Goal: Contribute content

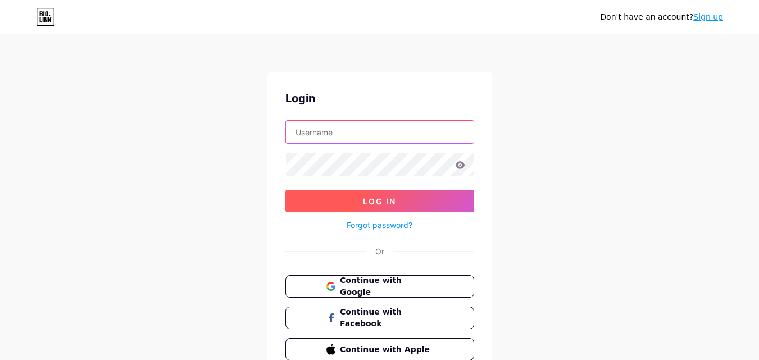
type input "[EMAIL_ADDRESS][DOMAIN_NAME]"
click at [388, 194] on button "Log In" at bounding box center [379, 201] width 189 height 22
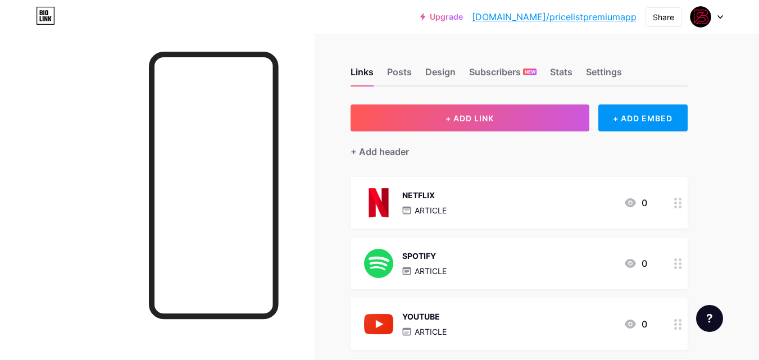
click at [487, 212] on div "NETFLIX ARTICLE 0" at bounding box center [505, 202] width 283 height 29
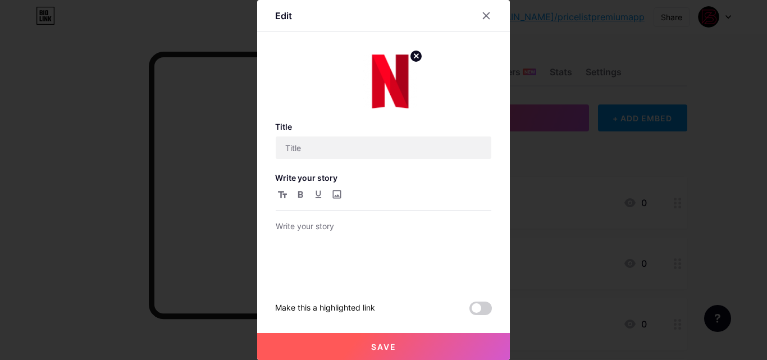
type input "NETFLIX"
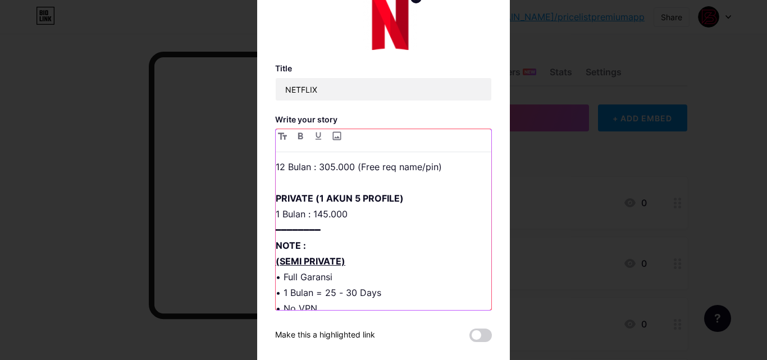
scroll to position [56, 0]
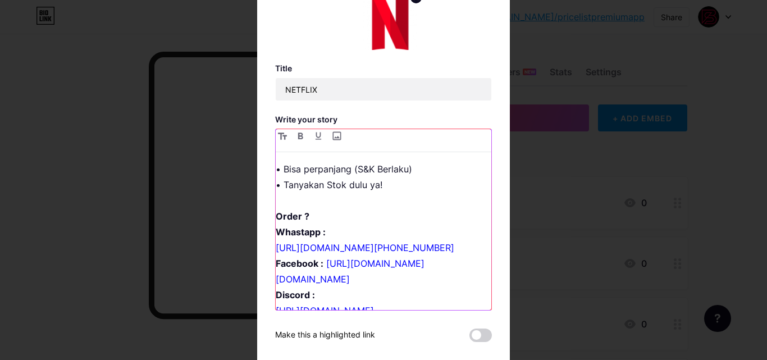
scroll to position [458, 0]
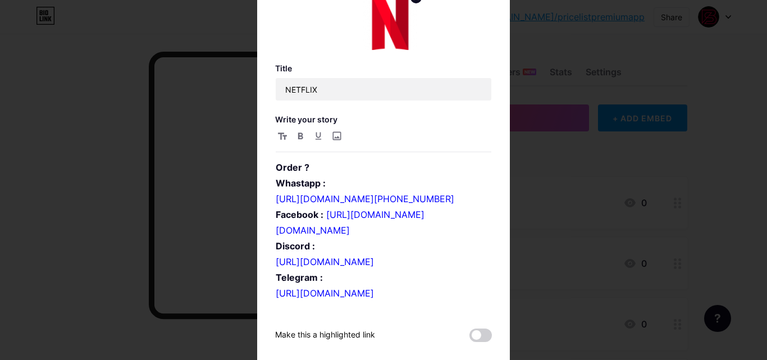
click at [557, 247] on div at bounding box center [383, 180] width 767 height 360
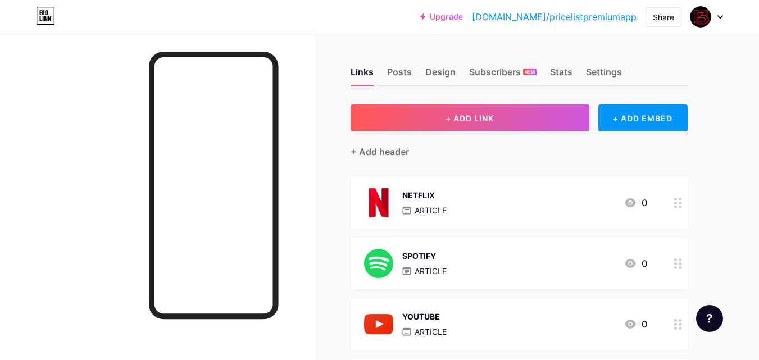
click at [512, 257] on div "SPOTIFY ARTICLE 0" at bounding box center [505, 263] width 283 height 29
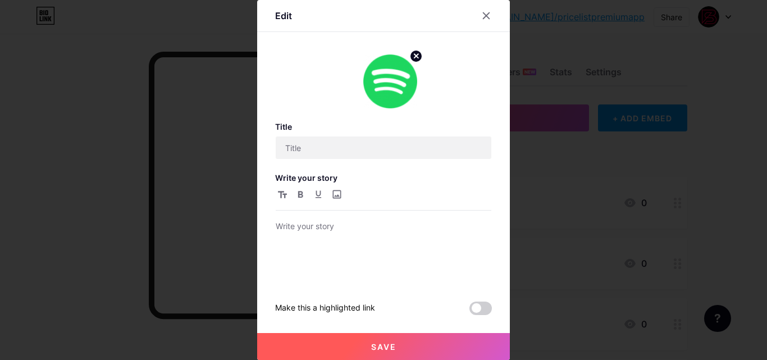
type input "SPOTIFY"
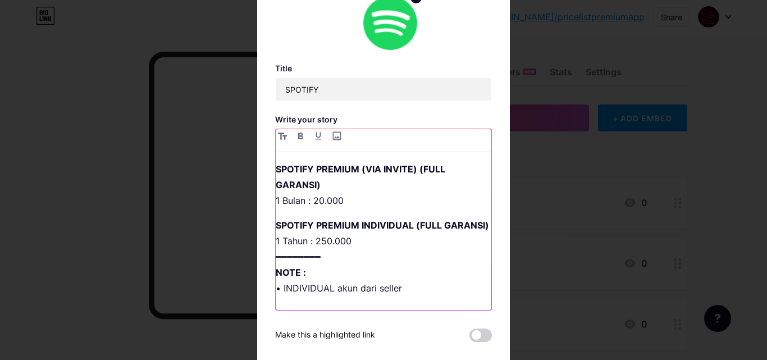
click at [322, 170] on strong "SPOTIFY PREMIUM (VIA INVITE) (FULL GARANSI)" at bounding box center [362, 176] width 172 height 27
click at [347, 171] on strong "SPOTIFY PREMIUM (VIA INVITE) (FULL GARANSI)" at bounding box center [362, 176] width 172 height 27
click at [344, 171] on strong "SPOTIFY PREMIUM (VIA INVITE) (FULL GARANSI)" at bounding box center [362, 176] width 172 height 27
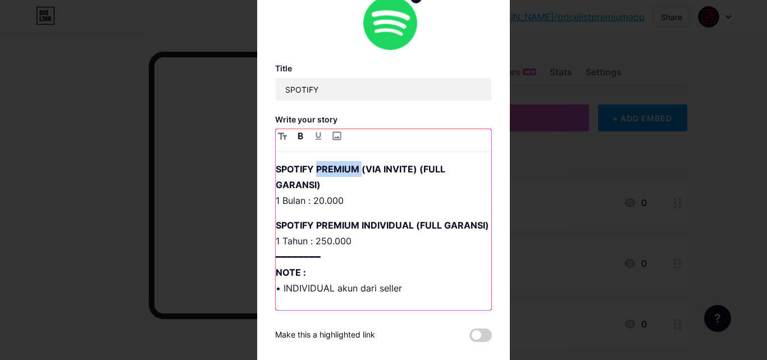
click at [354, 171] on strong "SPOTIFY PREMIUM (VIA INVITE) (FULL GARANSI)" at bounding box center [362, 176] width 172 height 27
drag, startPoint x: 418, startPoint y: 170, endPoint x: 471, endPoint y: 172, distance: 52.9
click at [471, 172] on strong "SPOTIFY PREMIUM (STUNDENT) (VIA INVITE) (FULL GARANSI)" at bounding box center [378, 176] width 205 height 27
click at [433, 167] on strong "SPOTIFY PREMIUM (STUNDENT) (FULL GARANSI)" at bounding box center [363, 176] width 175 height 27
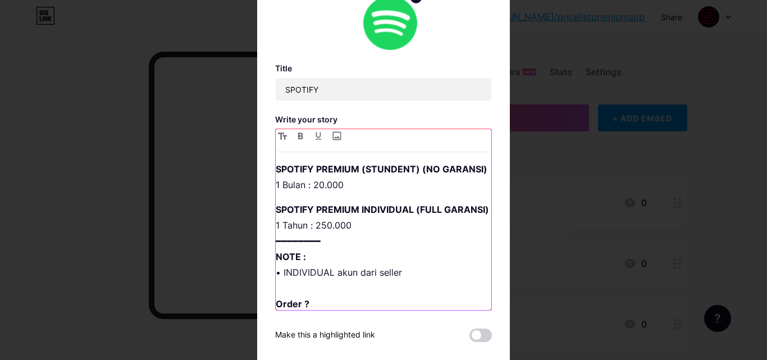
click at [319, 193] on p "SPOTIFY PREMIUM (STUNDENT) (NO GARANSI) 1 Bulan : 20.000" at bounding box center [384, 176] width 216 height 31
drag, startPoint x: 357, startPoint y: 170, endPoint x: 416, endPoint y: 171, distance: 59.0
click at [416, 171] on strong "SPOTIFY PREMIUM (STUNDENT) (NO GARANSI)" at bounding box center [382, 168] width 212 height 11
click at [390, 171] on strong "SPOTIFY PREMIUM (STUNDENT) (NO GARANSI)" at bounding box center [382, 168] width 212 height 11
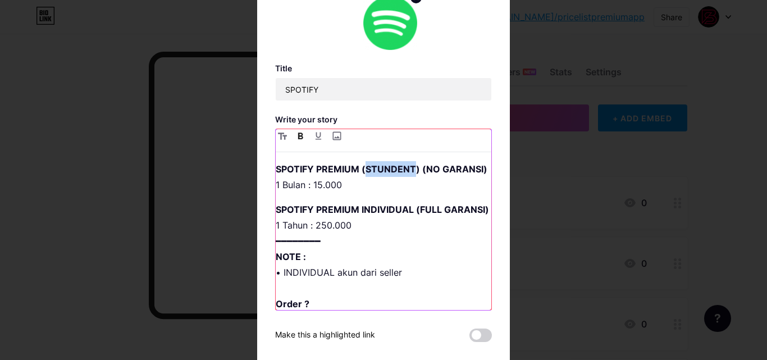
copy strong "STUNDENT"
click at [377, 215] on strong "SPOTIFY PREMIUM INDIVIDUAL (FULL GARANSI)" at bounding box center [382, 209] width 213 height 11
click at [378, 215] on strong "SPOTIFY PREMIUM INDIVIDUAL (FULL GARANSI)" at bounding box center [382, 209] width 213 height 11
click at [357, 215] on strong "SPOTIFY PREMIUM STUNDENT(FULL GARANSI)" at bounding box center [381, 209] width 210 height 11
click at [408, 215] on strong "SPOTIFY PREMIUM (STUNDENT(FULL GARANSI)" at bounding box center [382, 209] width 213 height 11
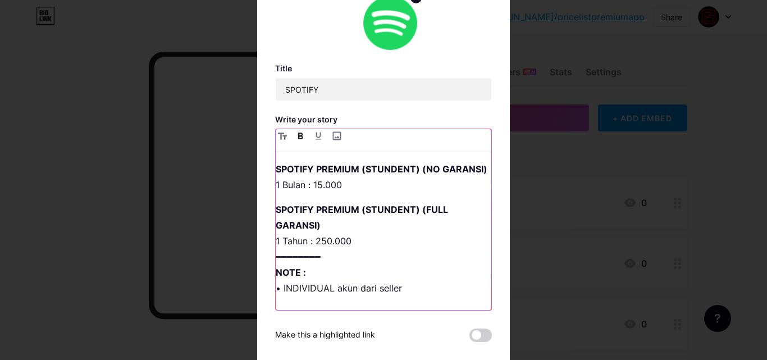
click at [321, 257] on p "SPOTIFY PREMIUM (STUNDENT) (FULL GARANSI) 1 Tahun : 250.000 ━━━━━━━━ NOTE : • I…" at bounding box center [384, 328] width 216 height 252
click at [287, 259] on p "SPOTIFY PREMIUM (STUNDENT) (FULL GARANSI) 1 Tahun : 20.000 ━━━━━━━━ NOTE : • IN…" at bounding box center [384, 328] width 216 height 252
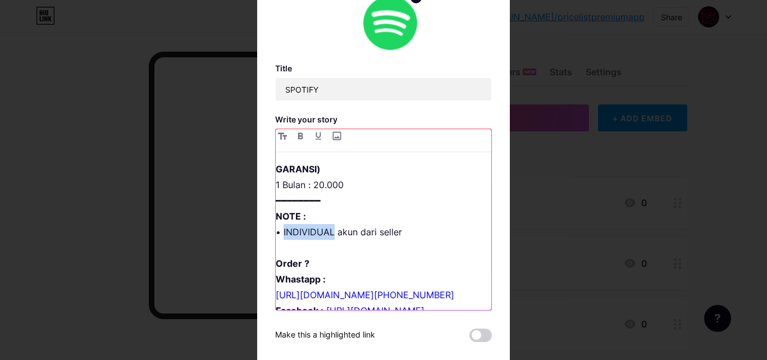
drag, startPoint x: 280, startPoint y: 249, endPoint x: 328, endPoint y: 248, distance: 47.8
click at [328, 248] on p "SPOTIFY PREMIUM (STUNDENT) (FULL GARANSI) 1 Bulan : 20.000 ━━━━━━━━ NOTE : • IN…" at bounding box center [384, 272] width 216 height 252
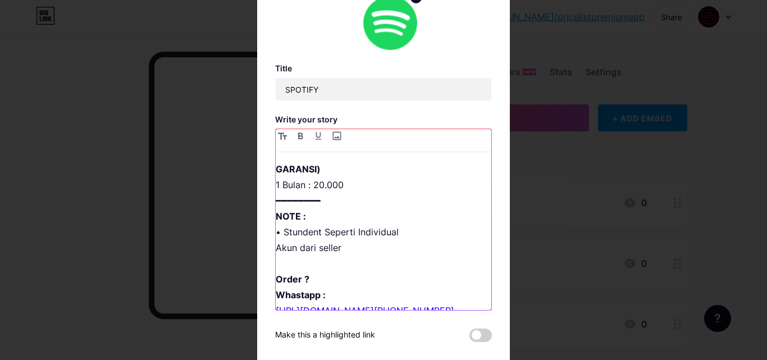
click at [276, 250] on p "SPOTIFY PREMIUM (STUNDENT) (FULL GARANSI) 1 Bulan : 20.000 ━━━━━━━━ NOTE : • St…" at bounding box center [384, 279] width 216 height 267
copy p "•"
click at [276, 266] on p "SPOTIFY PREMIUM (STUNDENT) (FULL GARANSI) 1 Bulan : 20.000 ━━━━━━━━ NOTE : • St…" at bounding box center [384, 279] width 216 height 267
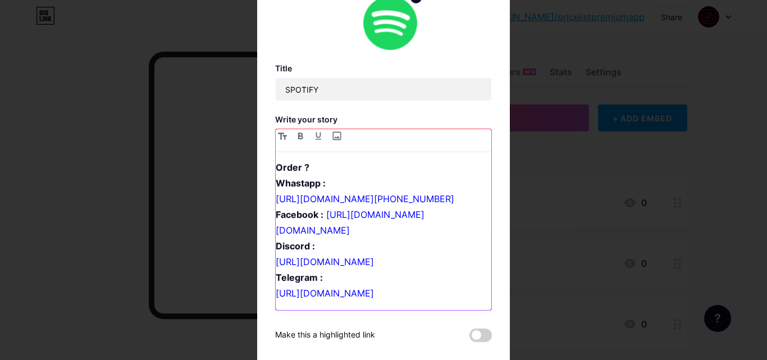
scroll to position [58, 0]
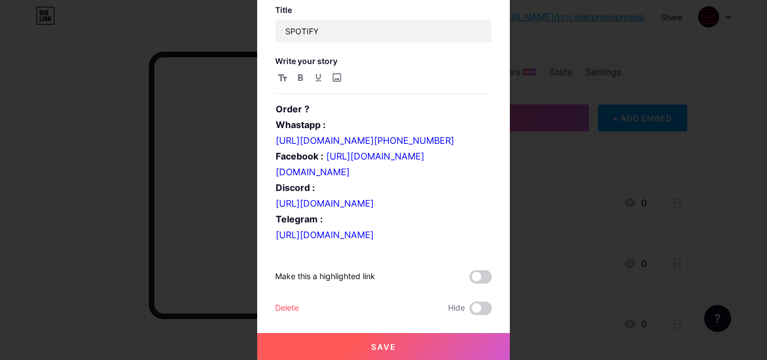
click at [443, 350] on button "Save" at bounding box center [383, 346] width 253 height 27
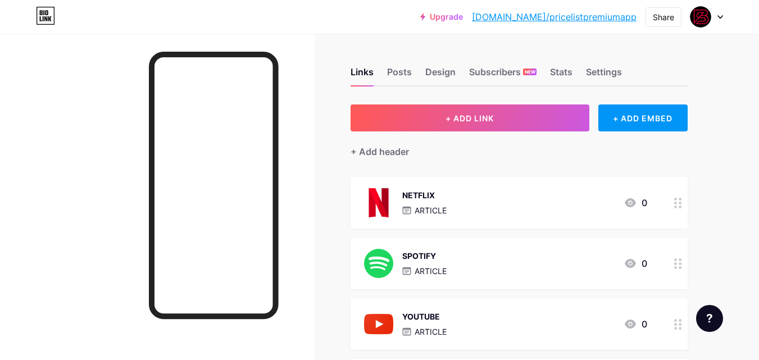
click at [528, 198] on div "NETFLIX ARTICLE 0" at bounding box center [505, 202] width 283 height 29
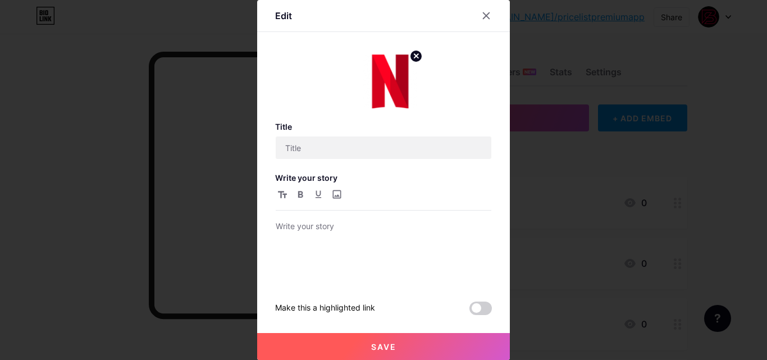
type input "NETFLIX"
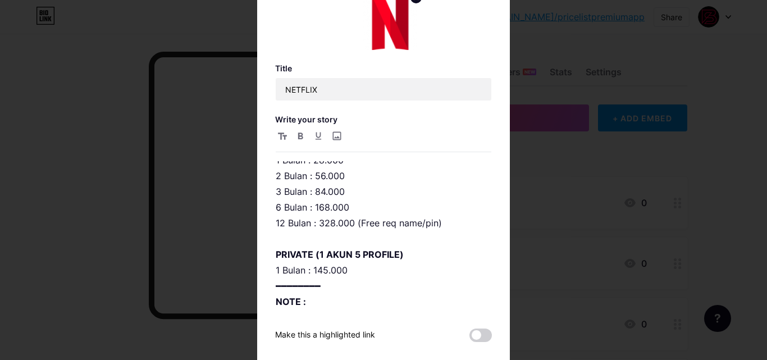
scroll to position [0, 0]
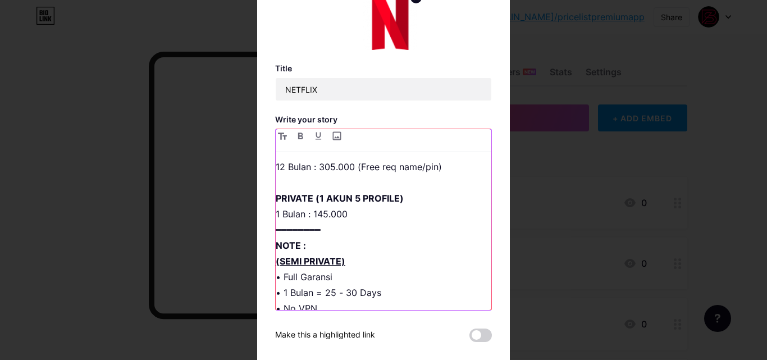
click at [320, 215] on p "NETFLIX PREMIUM ━━━━━━━━ SEMI PRIVATE 1P1U (1 PROFILE 1 USER) 1 Bulan : 25.000 …" at bounding box center [384, 340] width 216 height 582
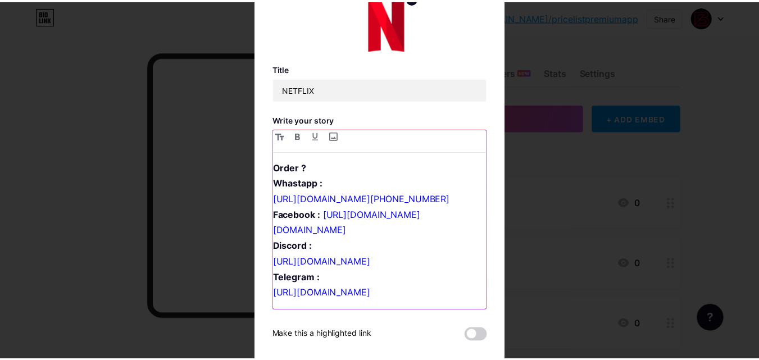
scroll to position [58, 0]
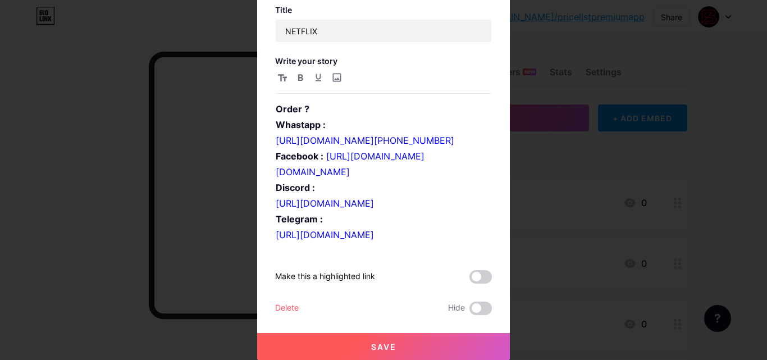
click at [344, 342] on button "Save" at bounding box center [383, 346] width 253 height 27
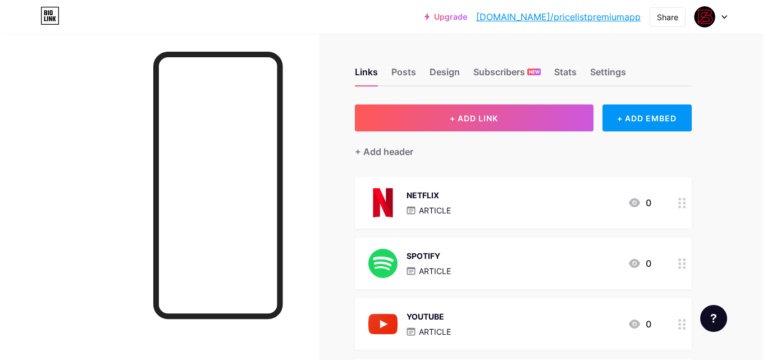
scroll to position [56, 0]
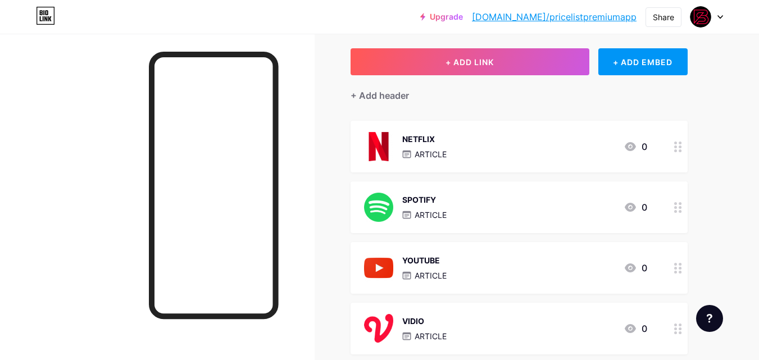
click at [480, 266] on div "YOUTUBE ARTICLE 0" at bounding box center [505, 267] width 283 height 29
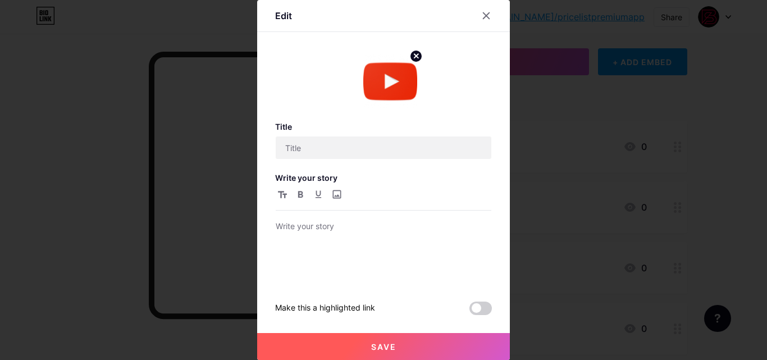
type input "YOUTUBE"
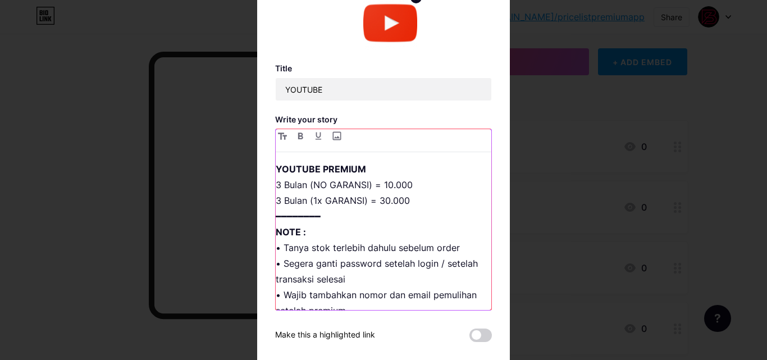
click at [383, 188] on p "YOUTUBE PREMIUM 3 Bulan (NO GARANSI) = 10.000 3 Bulan (1x GARANSI) = 30.000 ━━━…" at bounding box center [384, 326] width 216 height 330
click at [318, 202] on p "YOUTUBE PREMIUM 3 Bulan (NO GARANSI) = 20.000 3 Bulan (1x GARANSI) = 35.000 ━━━…" at bounding box center [384, 326] width 216 height 330
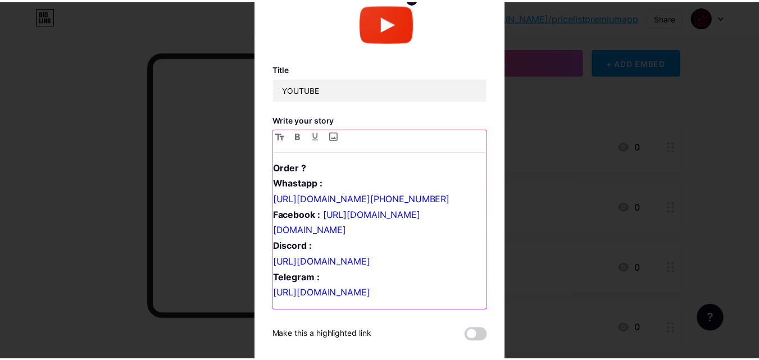
scroll to position [58, 0]
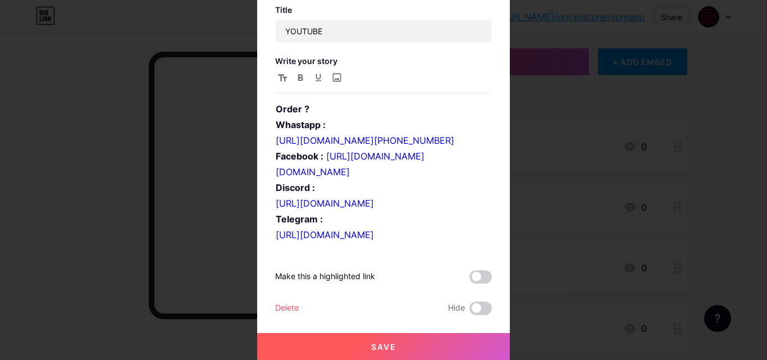
click at [397, 344] on button "Save" at bounding box center [383, 346] width 253 height 27
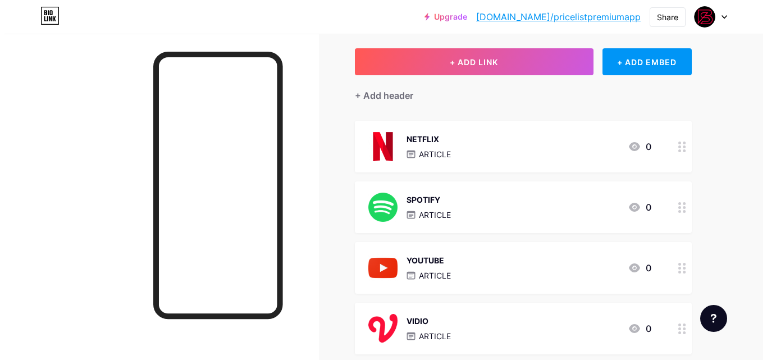
scroll to position [112, 0]
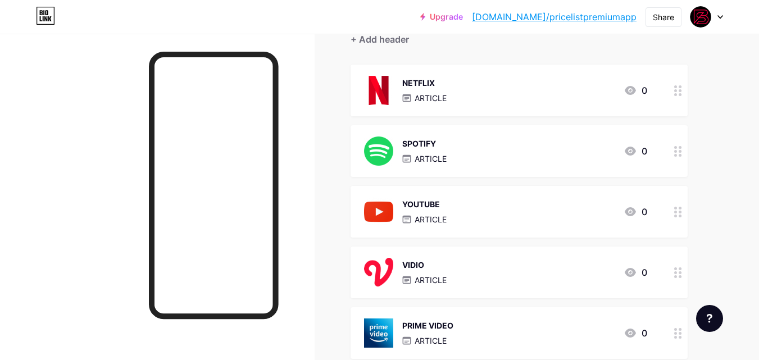
click at [478, 261] on div "VIDIO ARTICLE 0" at bounding box center [505, 272] width 283 height 29
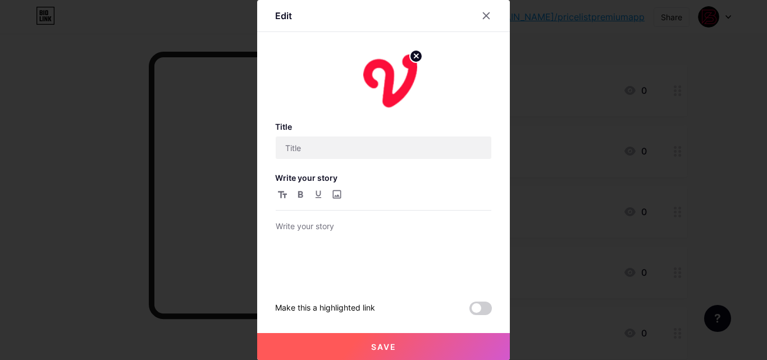
type input "VIDIO"
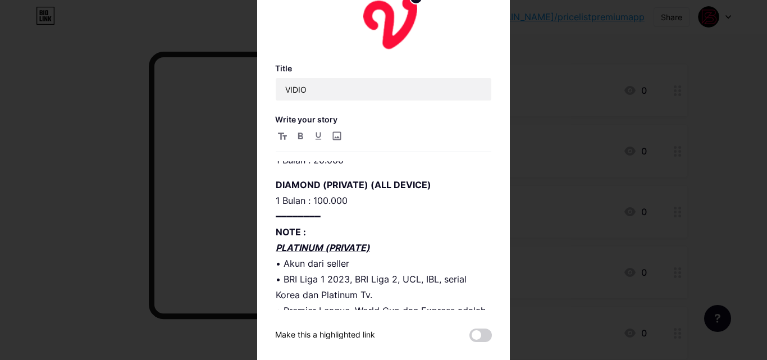
scroll to position [0, 0]
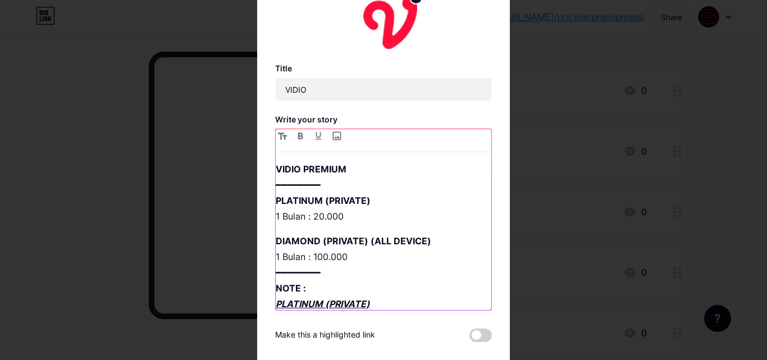
click at [319, 214] on p "VIDIO PREMIUM ━━━━━━━━ PLATINUM (PRIVATE) 1 Bulan : 20.000" at bounding box center [384, 192] width 216 height 63
drag, startPoint x: 339, startPoint y: 256, endPoint x: 308, endPoint y: 256, distance: 30.3
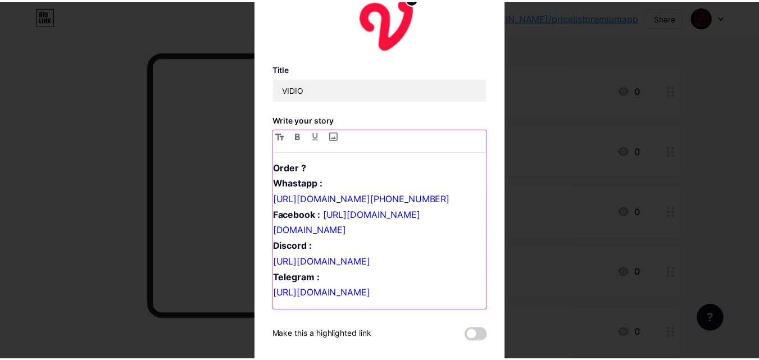
scroll to position [58, 0]
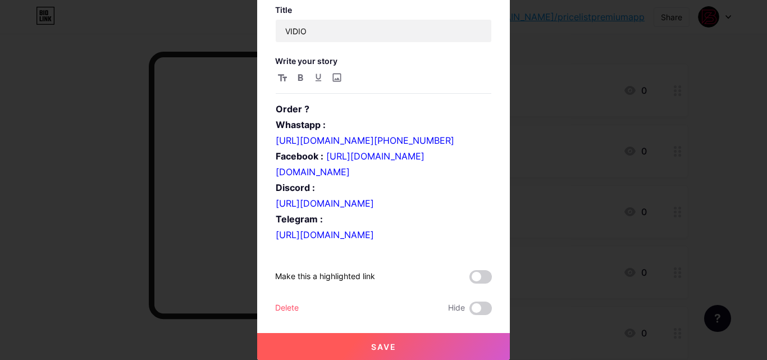
click at [421, 337] on button "Save" at bounding box center [383, 346] width 253 height 27
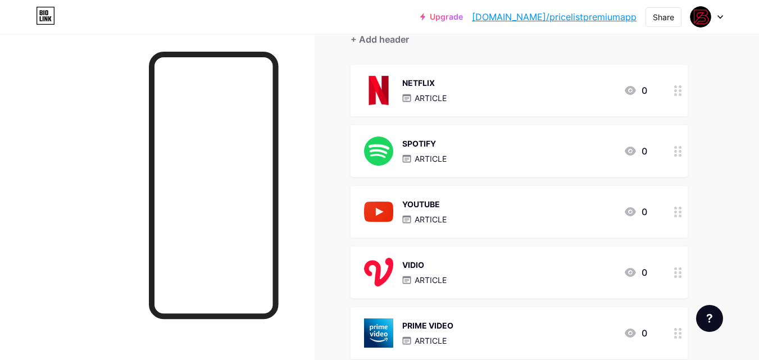
click at [452, 277] on div "VIDIO ARTICLE 0" at bounding box center [505, 272] width 283 height 29
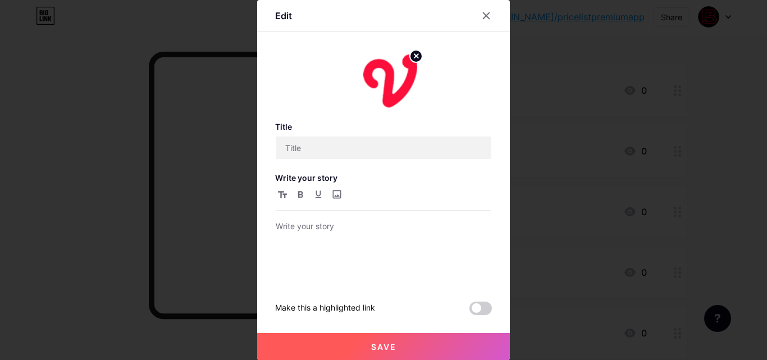
type input "VIDIO"
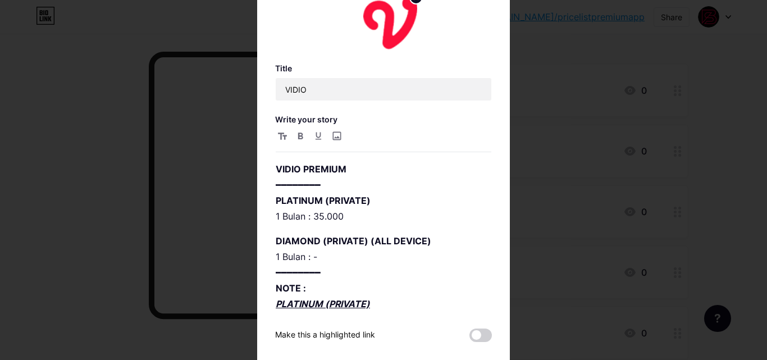
click at [525, 226] on div at bounding box center [383, 180] width 767 height 360
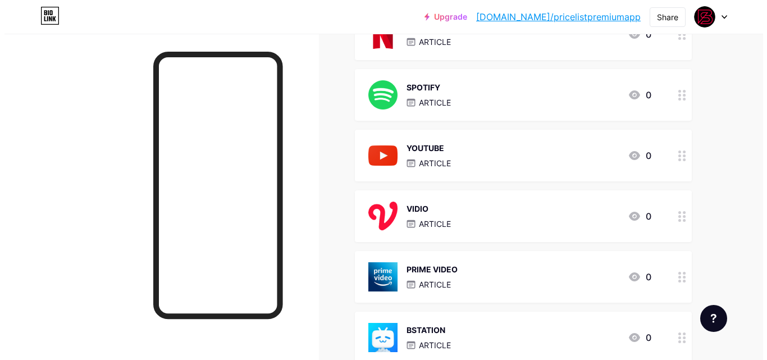
scroll to position [225, 0]
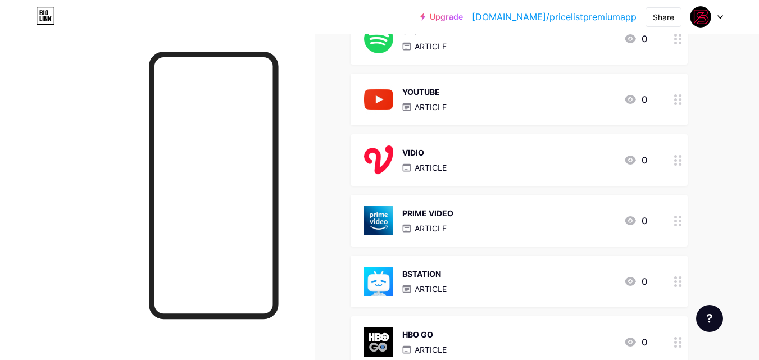
click at [486, 232] on div "PRIME VIDEO ARTICLE 0" at bounding box center [505, 220] width 283 height 29
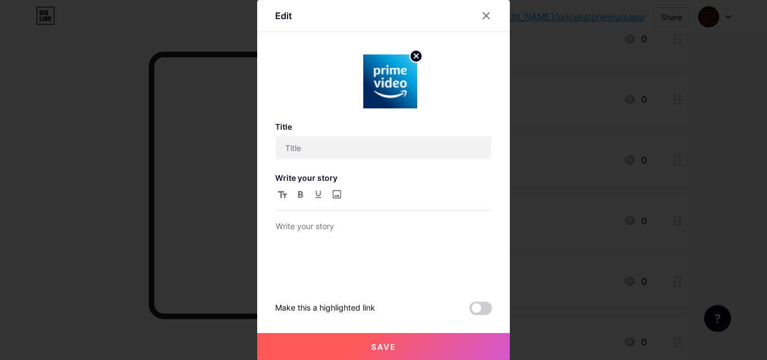
type input "PRIME VIDEO"
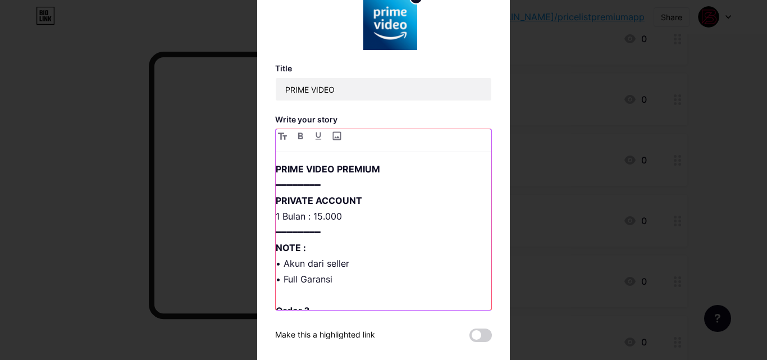
click at [319, 217] on p "PRIME VIDEO PREMIUM ━━━━━━━━ PRIVATE ACCOUNT 1 Bulan : 15.000 ━━━━━━━━ NOTE : •…" at bounding box center [384, 302] width 216 height 283
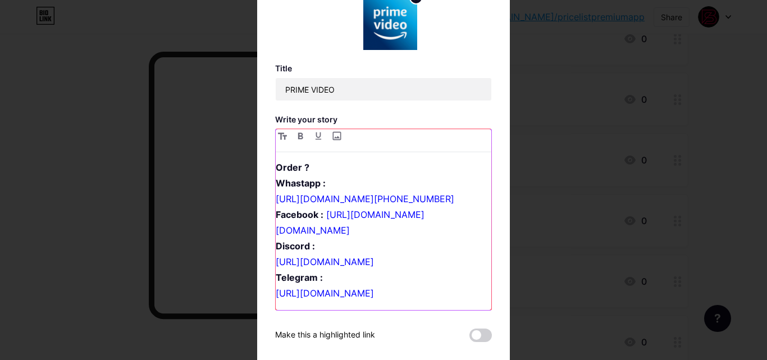
scroll to position [58, 0]
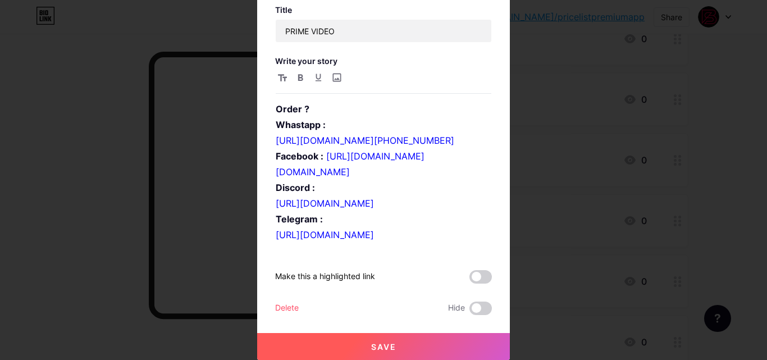
click at [375, 346] on span "Save" at bounding box center [383, 347] width 25 height 10
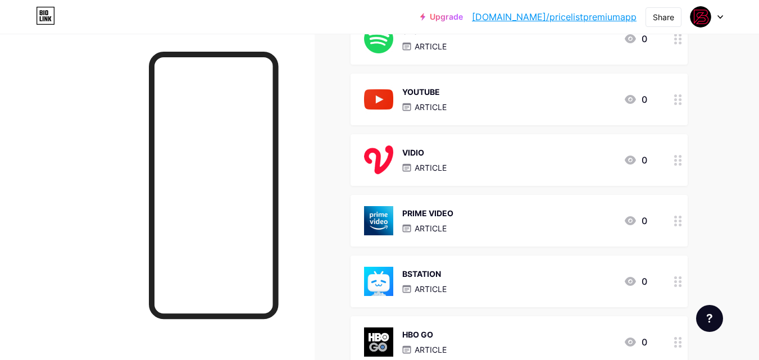
click at [522, 285] on div "BSTATION ARTICLE 0" at bounding box center [505, 281] width 283 height 29
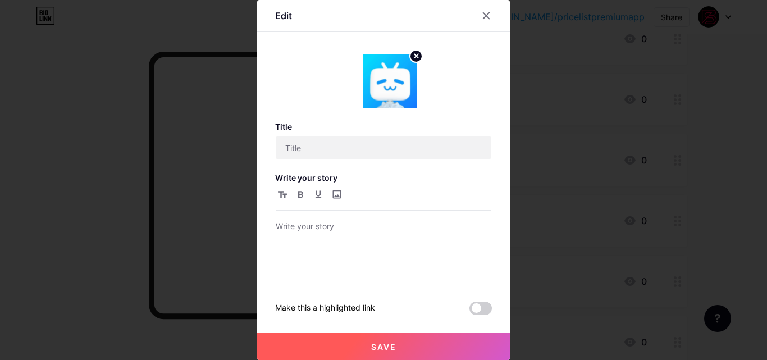
type input "BSTATION"
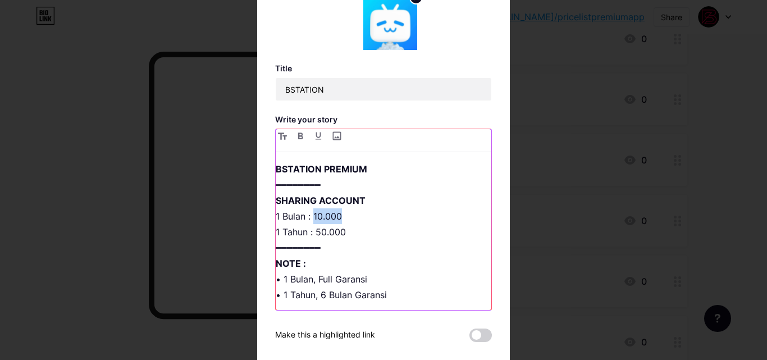
drag, startPoint x: 311, startPoint y: 216, endPoint x: 340, endPoint y: 215, distance: 29.3
click at [340, 215] on p "BSTATION PREMIUM ━━━━━━━━ SHARING ACCOUNT 1 Bulan : 10.000 1 Tahun : 50.000 ━━━…" at bounding box center [384, 310] width 216 height 299
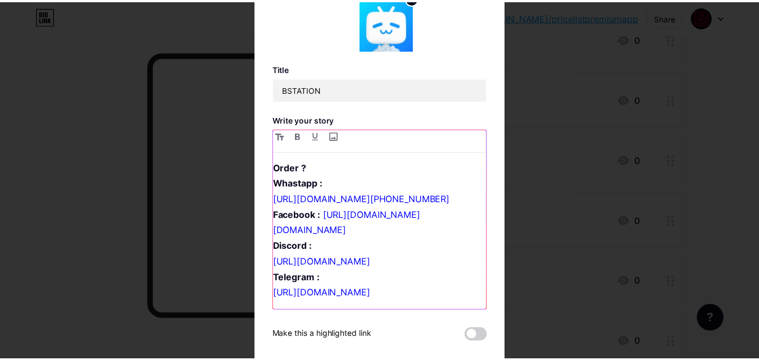
scroll to position [56, 0]
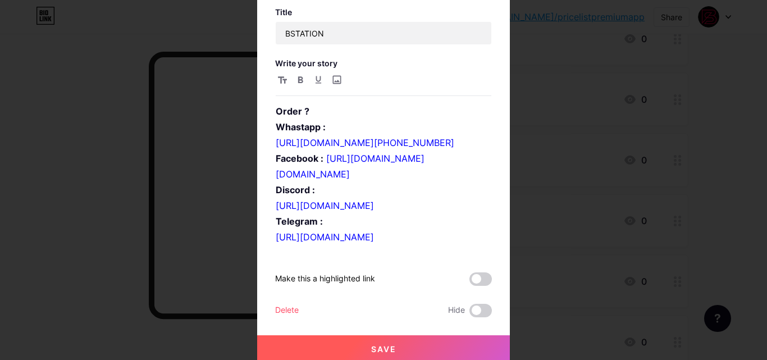
click at [406, 351] on button "Save" at bounding box center [383, 348] width 253 height 27
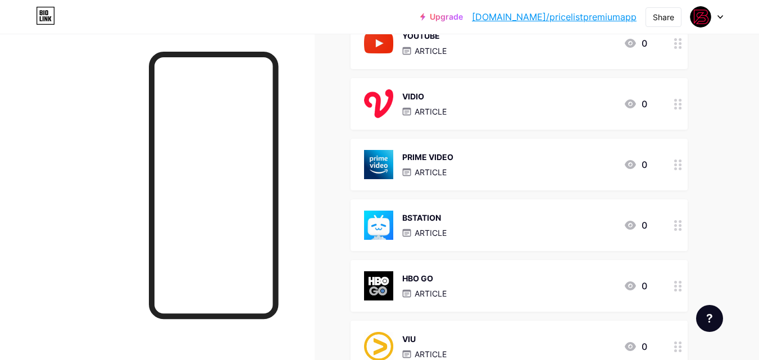
scroll to position [337, 0]
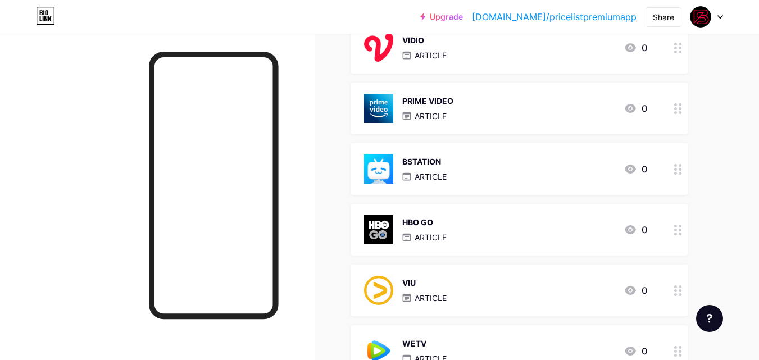
click at [489, 234] on div "HBO GO ARTICLE 0" at bounding box center [505, 229] width 283 height 29
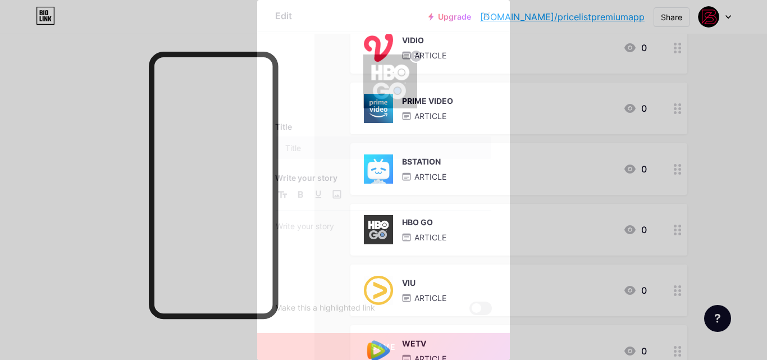
type input "HBO GO"
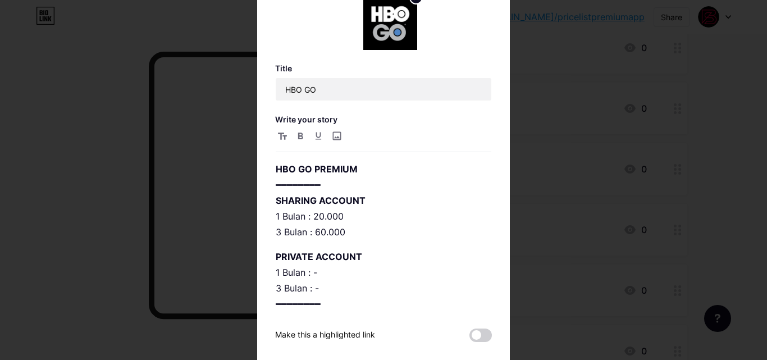
click at [536, 258] on div at bounding box center [383, 180] width 767 height 360
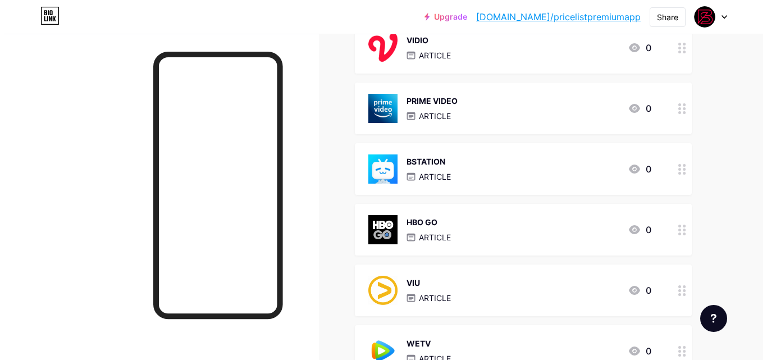
scroll to position [393, 0]
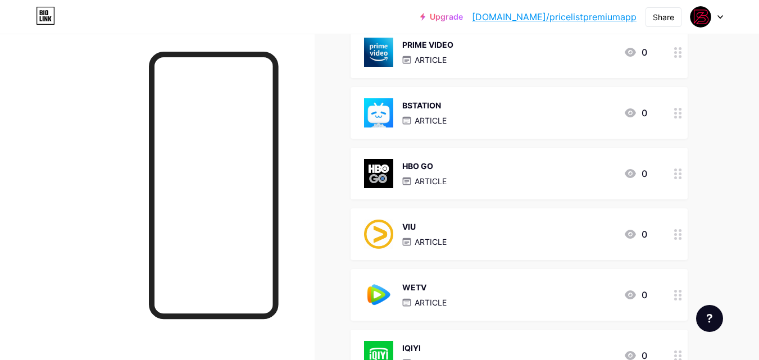
click at [519, 234] on div "VIU ARTICLE 0" at bounding box center [505, 234] width 283 height 29
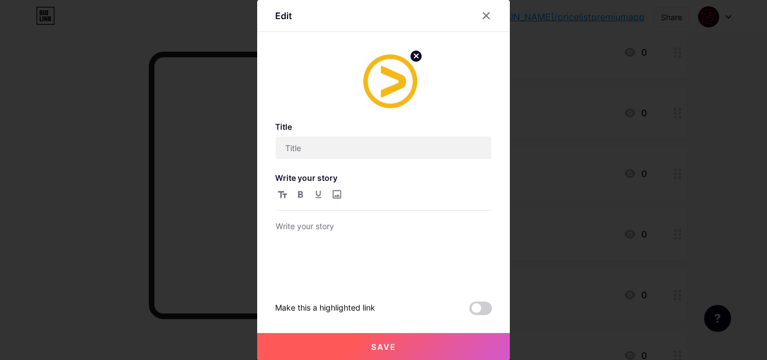
type input "VIU"
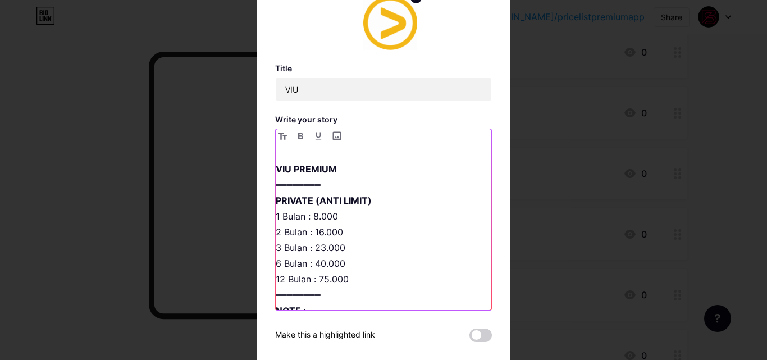
click at [315, 219] on p "VIU PREMIUM ━━━━━━━━ PRIVATE (ANTI LIMIT) 1 Bulan : 8.000 2 Bulan : 16.000 3 Bu…" at bounding box center [384, 365] width 216 height 409
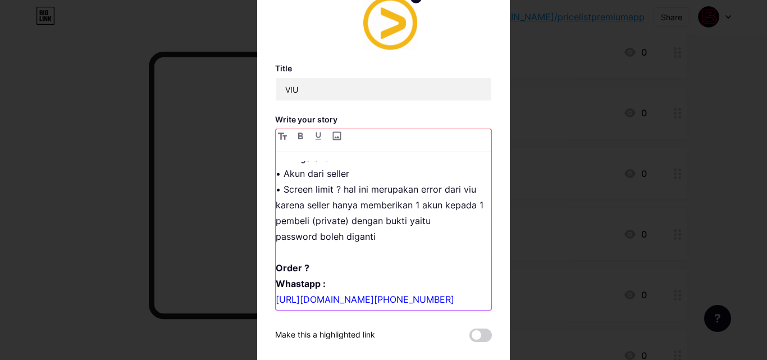
scroll to position [56, 0]
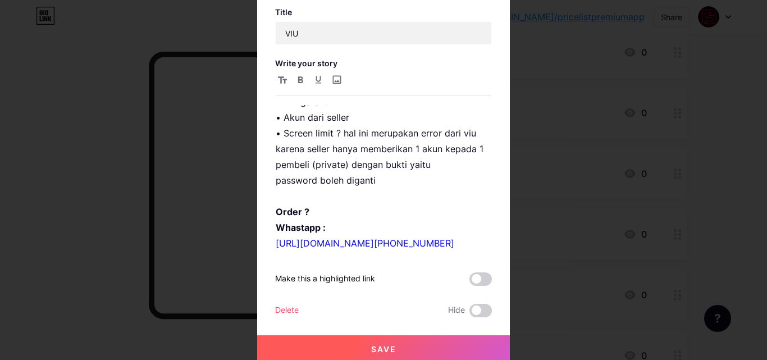
click at [418, 346] on button "Save" at bounding box center [383, 348] width 253 height 27
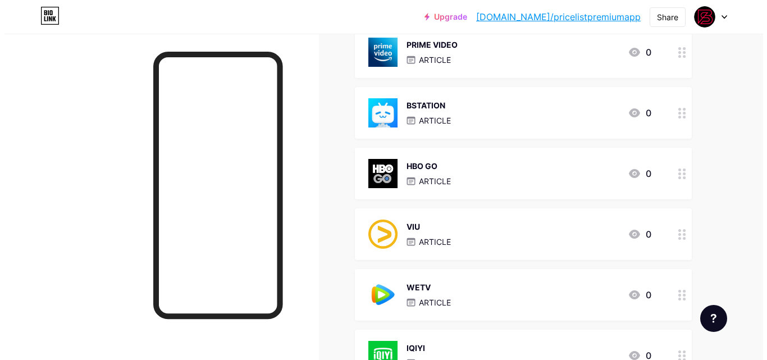
scroll to position [449, 0]
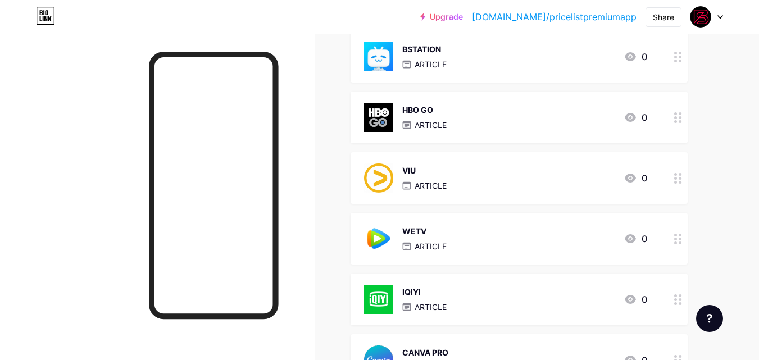
click at [506, 234] on div "WETV ARTICLE 0" at bounding box center [505, 238] width 283 height 29
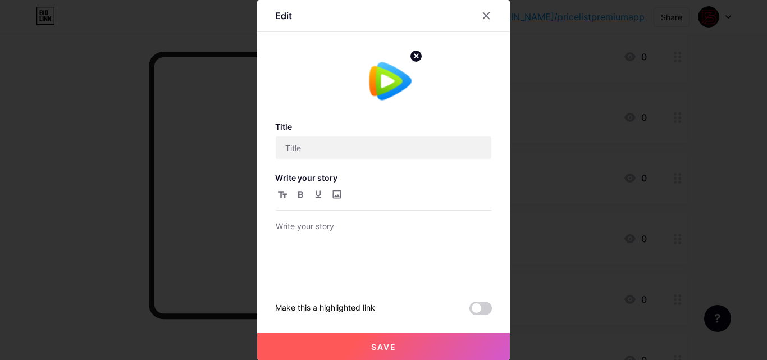
type input "WETV"
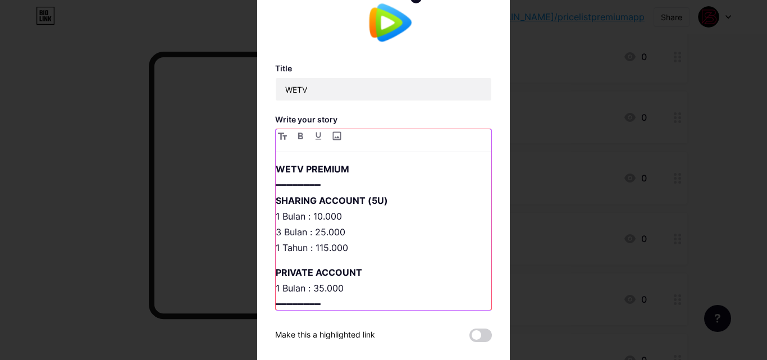
click at [319, 217] on p "WETV PREMIUM ━━━━━━━━ SHARING ACCOUNT (5U) 1 Bulan : 10.000 3 Bulan : 25.000 1 …" at bounding box center [384, 208] width 216 height 94
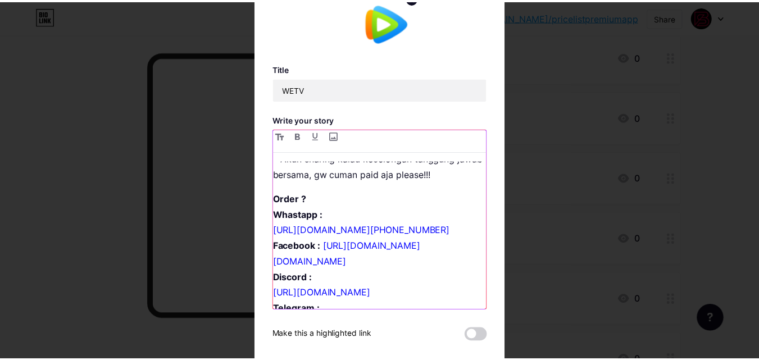
scroll to position [58, 0]
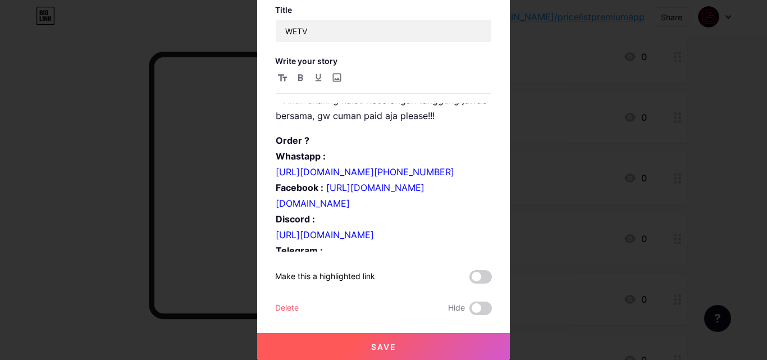
click at [388, 341] on button "Save" at bounding box center [383, 346] width 253 height 27
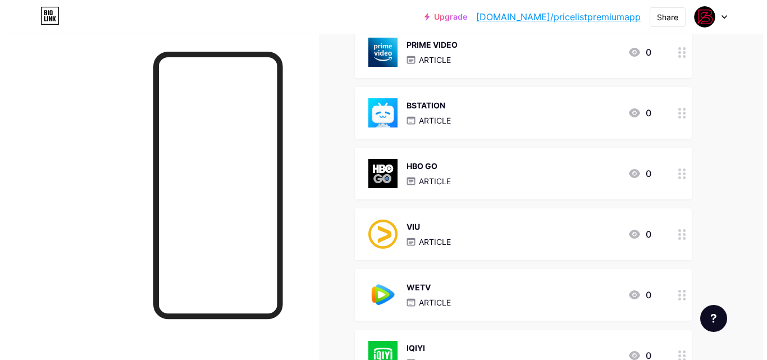
scroll to position [562, 0]
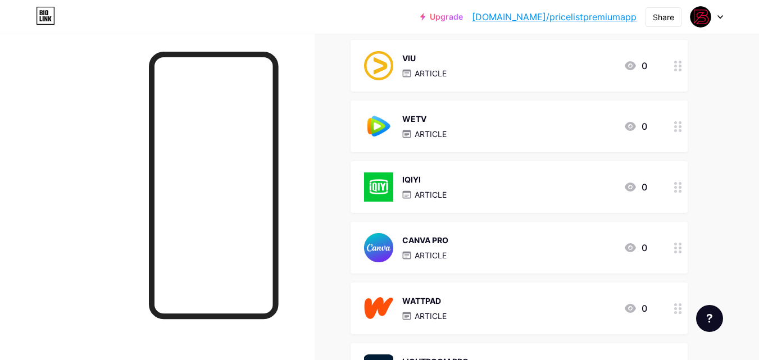
click at [514, 243] on div "CANVA PRO ARTICLE 0" at bounding box center [505, 247] width 283 height 29
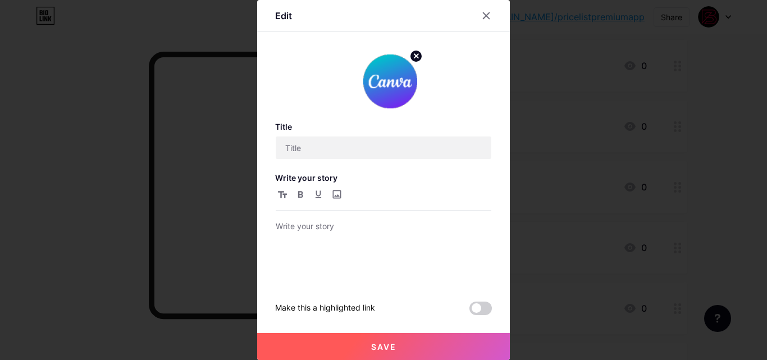
type input "CANVA PRO"
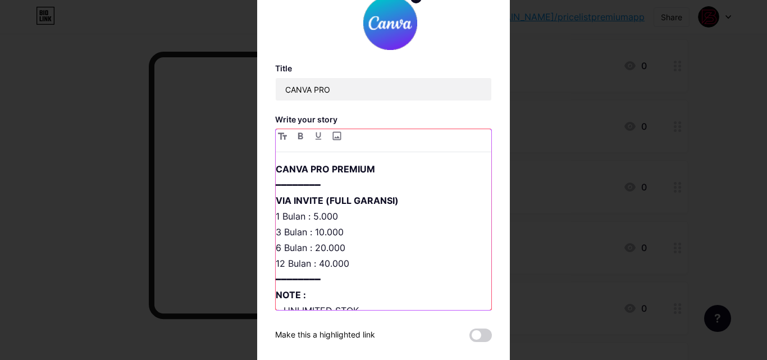
click at [321, 266] on p "CANVA PRO PREMIUM ━━━━━━━━ VIA INVITE (FULL GARANSI) 1 Bulan : 5.000 3 Bulan : …" at bounding box center [384, 271] width 216 height 220
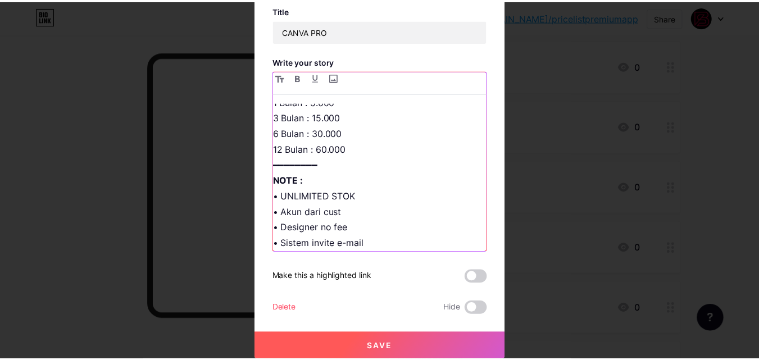
scroll to position [112, 0]
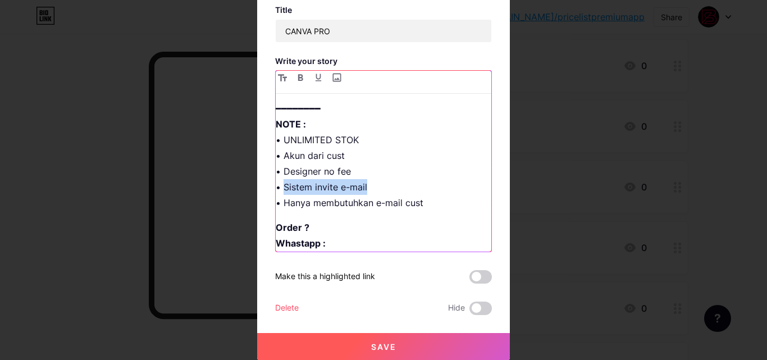
drag, startPoint x: 368, startPoint y: 187, endPoint x: 280, endPoint y: 188, distance: 88.2
click at [280, 188] on p "CANVA PRO PREMIUM ━━━━━━━━ VIA INVITE (FULL GARANSI) 1 Bulan : 5.000 3 Bulan : …" at bounding box center [384, 100] width 216 height 220
click at [420, 202] on p "CANVA PRO PREMIUM ━━━━━━━━ VIA INVITE (FULL GARANSI) 1 Bulan : 5.000 3 Bulan : …" at bounding box center [384, 100] width 216 height 220
drag, startPoint x: 423, startPoint y: 203, endPoint x: 274, endPoint y: 190, distance: 150.0
click at [276, 190] on p "CANVA PRO PREMIUM ━━━━━━━━ VIA INVITE (FULL GARANSI) 1 Bulan : 5.000 3 Bulan : …" at bounding box center [384, 100] width 216 height 220
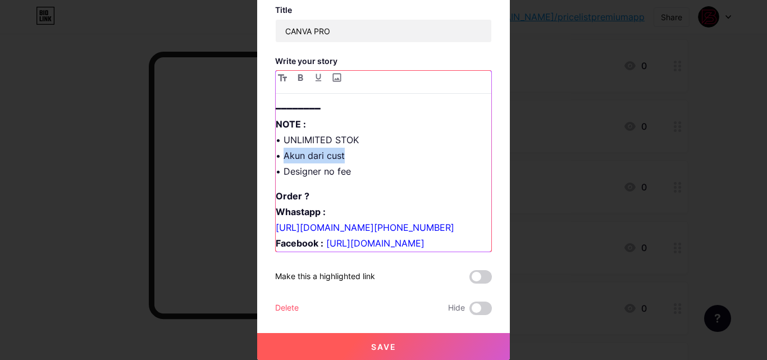
drag, startPoint x: 281, startPoint y: 158, endPoint x: 340, endPoint y: 158, distance: 59.0
click at [340, 158] on p "CANVA PRO PREMIUM ━━━━━━━━ VIA INVITE (FULL GARANSI) 1 Bulan : 5.000 3 Bulan : …" at bounding box center [384, 84] width 216 height 189
drag, startPoint x: 280, startPoint y: 156, endPoint x: 311, endPoint y: 158, distance: 31.0
click at [311, 158] on p "CANVA PRO PREMIUM ━━━━━━━━ VIA INVITE (FULL GARANSI) 1 Bulan : 5.000 3 Bulan : …" at bounding box center [384, 84] width 216 height 189
click at [355, 171] on p "CANVA PRO PREMIUM ━━━━━━━━ VIA INVITE (FULL GARANSI) 1 Bulan : 5.000 3 Bulan : …" at bounding box center [384, 84] width 216 height 189
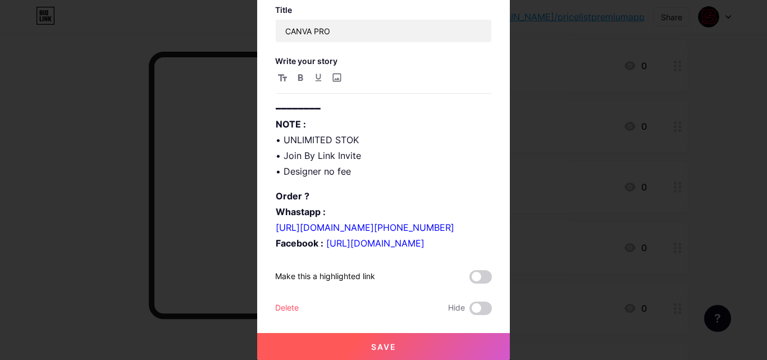
click at [434, 340] on button "Save" at bounding box center [383, 346] width 253 height 27
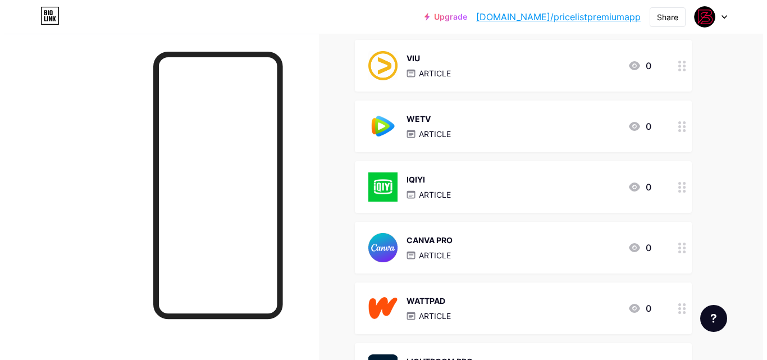
scroll to position [730, 0]
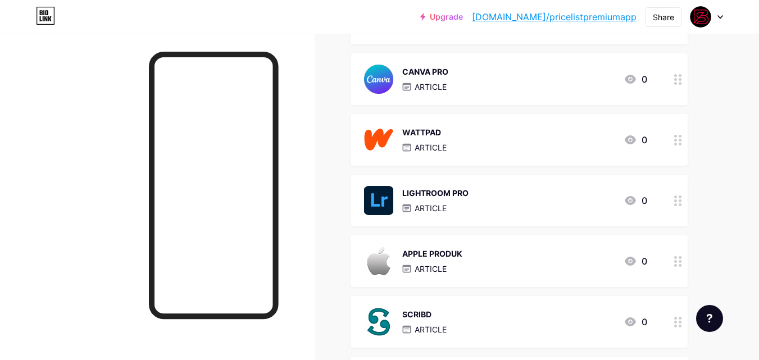
click at [499, 140] on div "WATTPAD ARTICLE 0" at bounding box center [505, 139] width 283 height 29
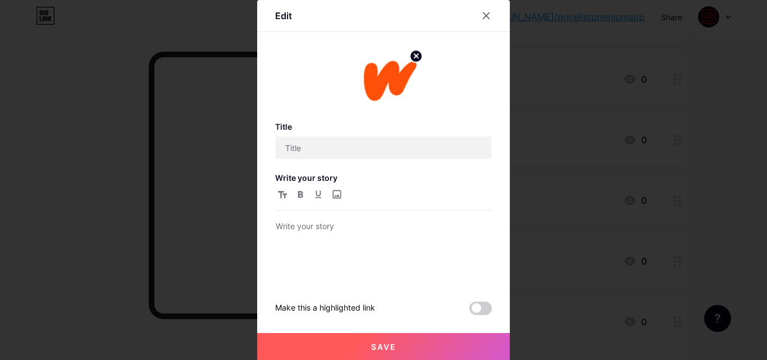
type input "WATTPAD"
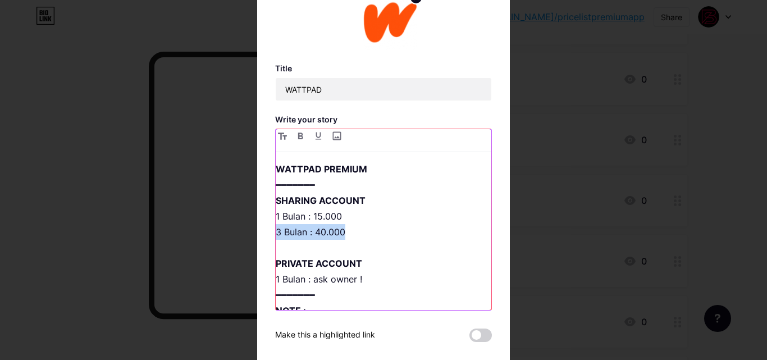
drag, startPoint x: 341, startPoint y: 226, endPoint x: 269, endPoint y: 234, distance: 72.9
click at [269, 234] on div "Edit Title WATTPAD Write your story WATTPAD PREMIUM ━━━━━━━ SHARING ACCOUNT 1 B…" at bounding box center [383, 180] width 253 height 477
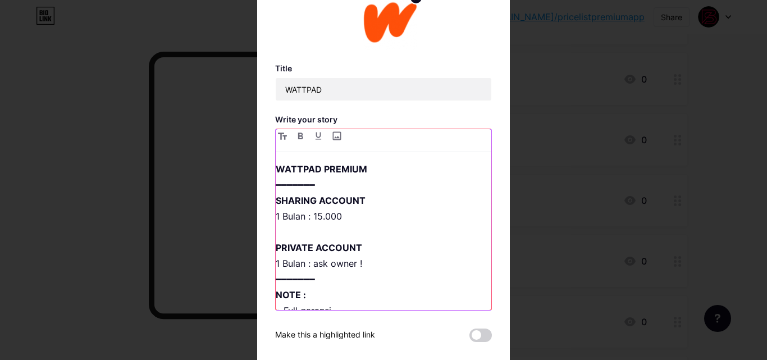
click at [321, 217] on p "WATTPAD PREMIUM ━━━━━━━ SHARING ACCOUNT 1 Bulan : 15.000 PRIVATE ACCOUNT 1 Bula…" at bounding box center [384, 247] width 216 height 173
click at [319, 217] on p "WATTPAD PREMIUM ━━━━━━━ SHARING ACCOUNT 1 Bulan : 15.000 PRIVATE ACCOUNT 1 Bula…" at bounding box center [384, 247] width 216 height 173
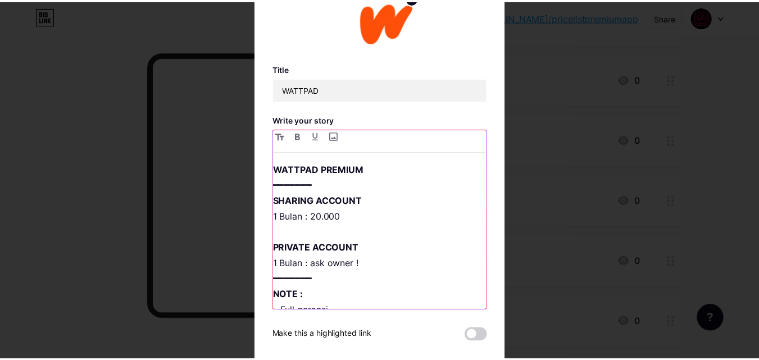
scroll to position [58, 0]
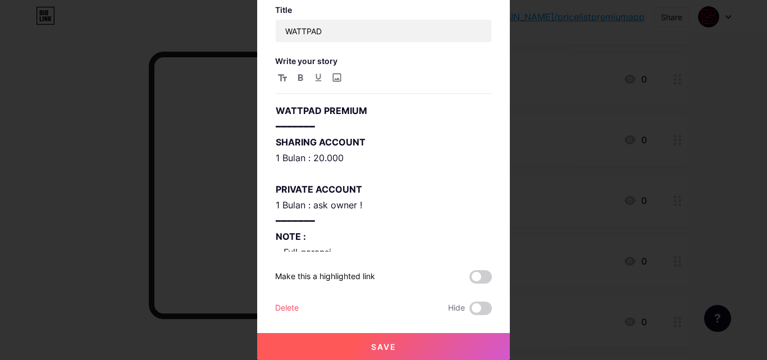
click at [423, 335] on button "Save" at bounding box center [383, 346] width 253 height 27
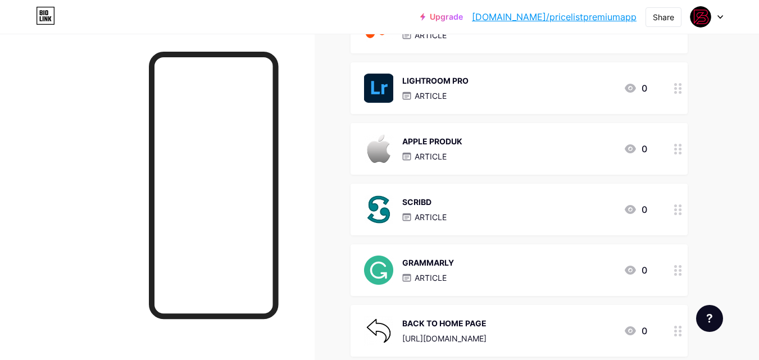
scroll to position [899, 0]
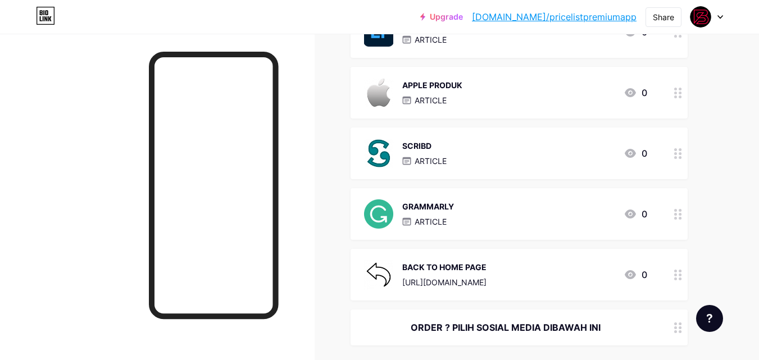
click at [462, 136] on div "SCRIBD ARTICLE 0" at bounding box center [519, 154] width 337 height 52
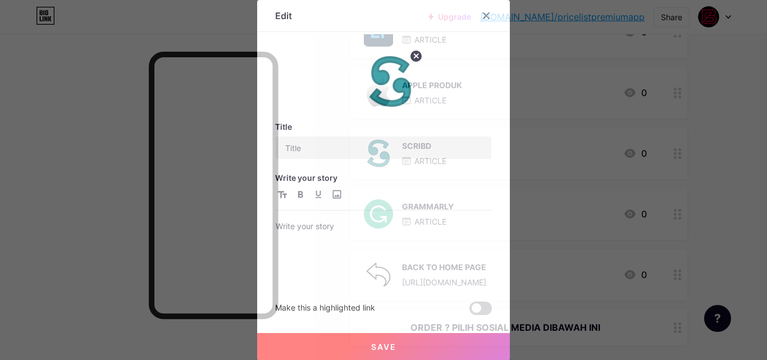
type input "SCRIBD"
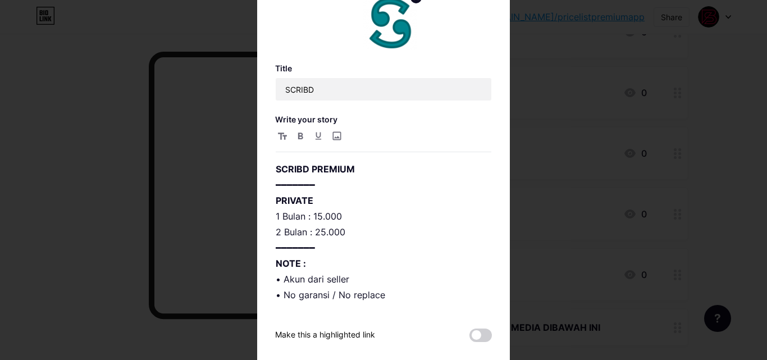
click at [587, 287] on div at bounding box center [383, 180] width 767 height 360
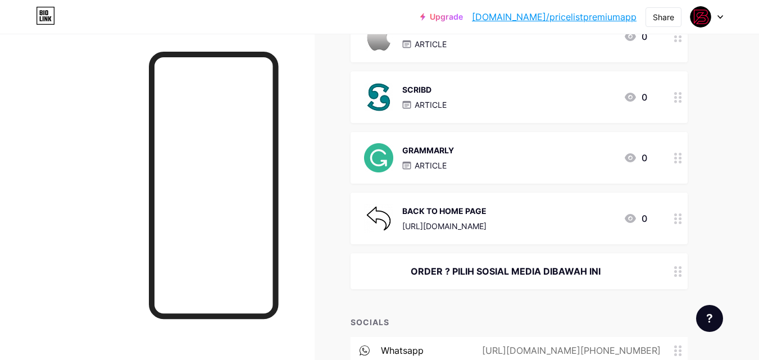
scroll to position [1011, 0]
